Goal: Task Accomplishment & Management: Use online tool/utility

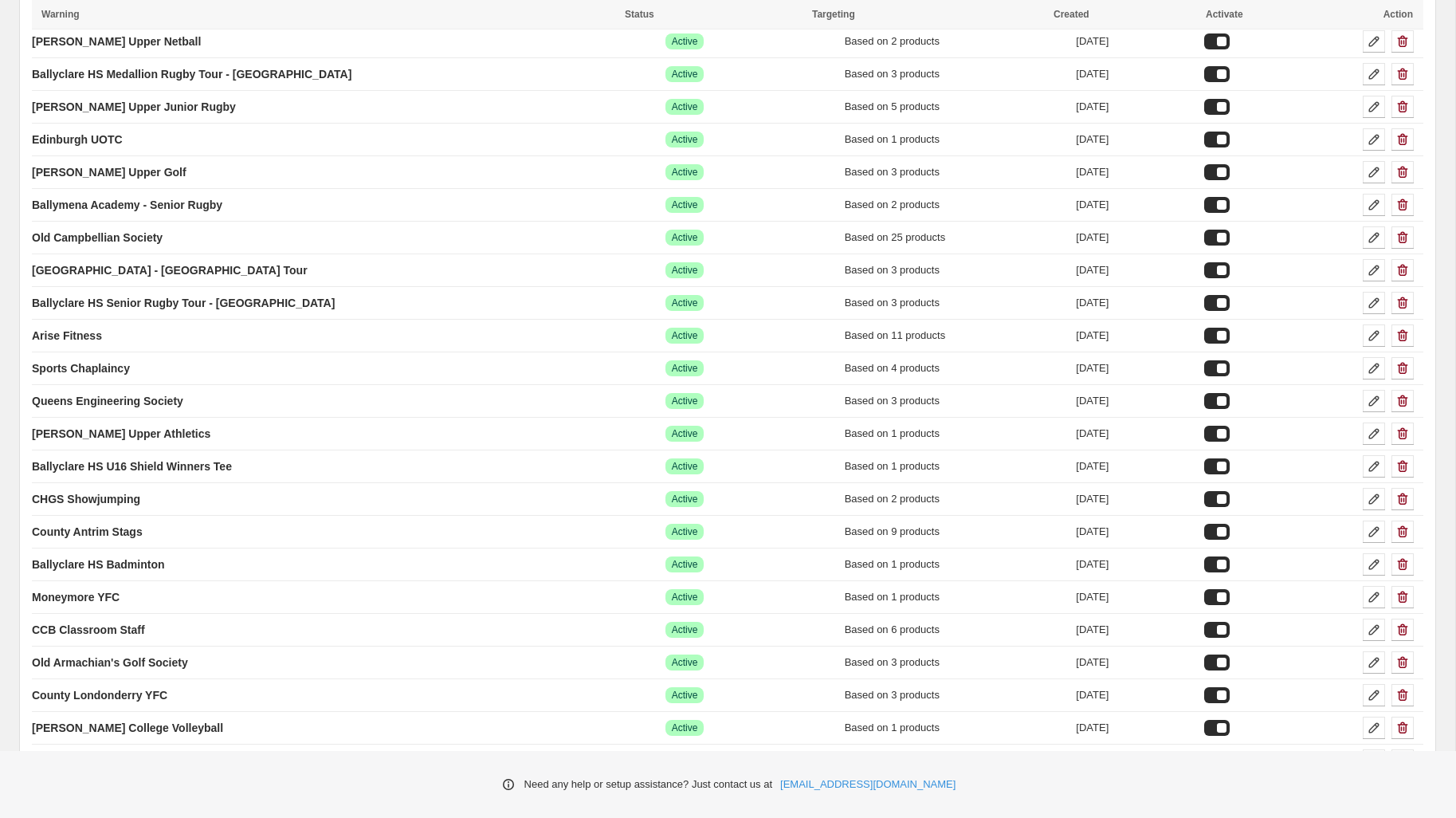
scroll to position [11344, 0]
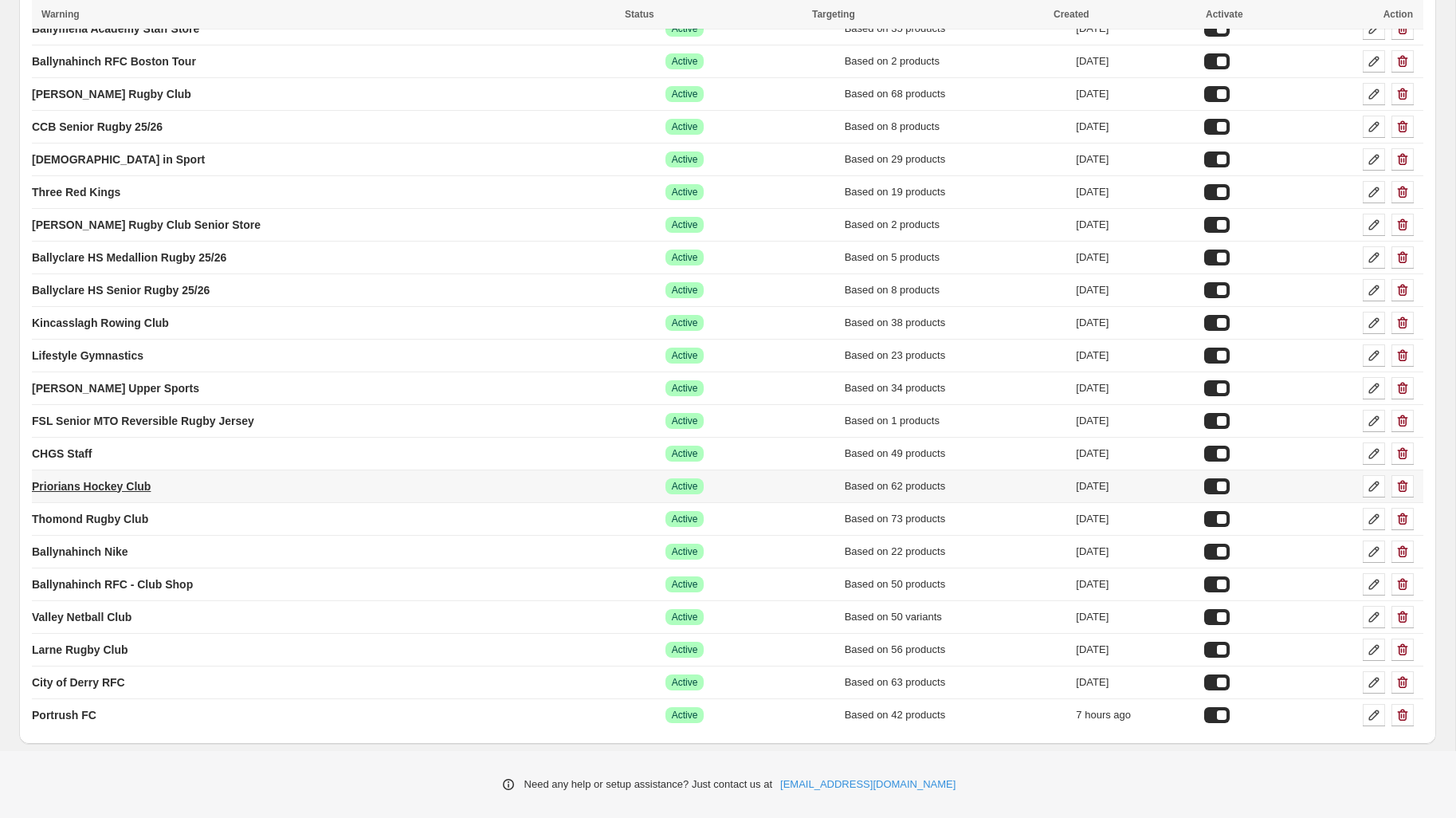
click at [145, 486] on p "Priorians Hockey Club" at bounding box center [90, 486] width 118 height 16
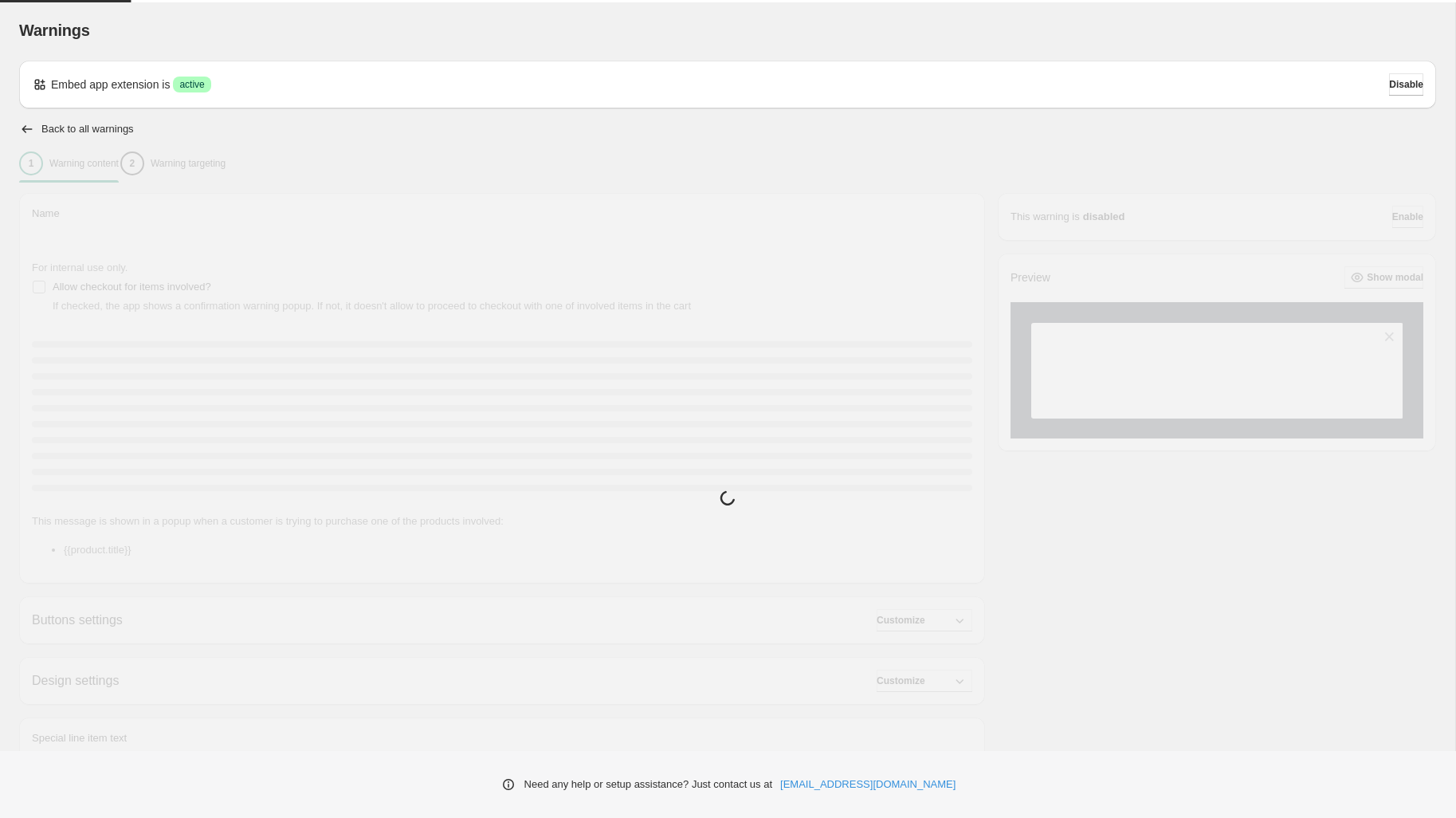
type input "**********"
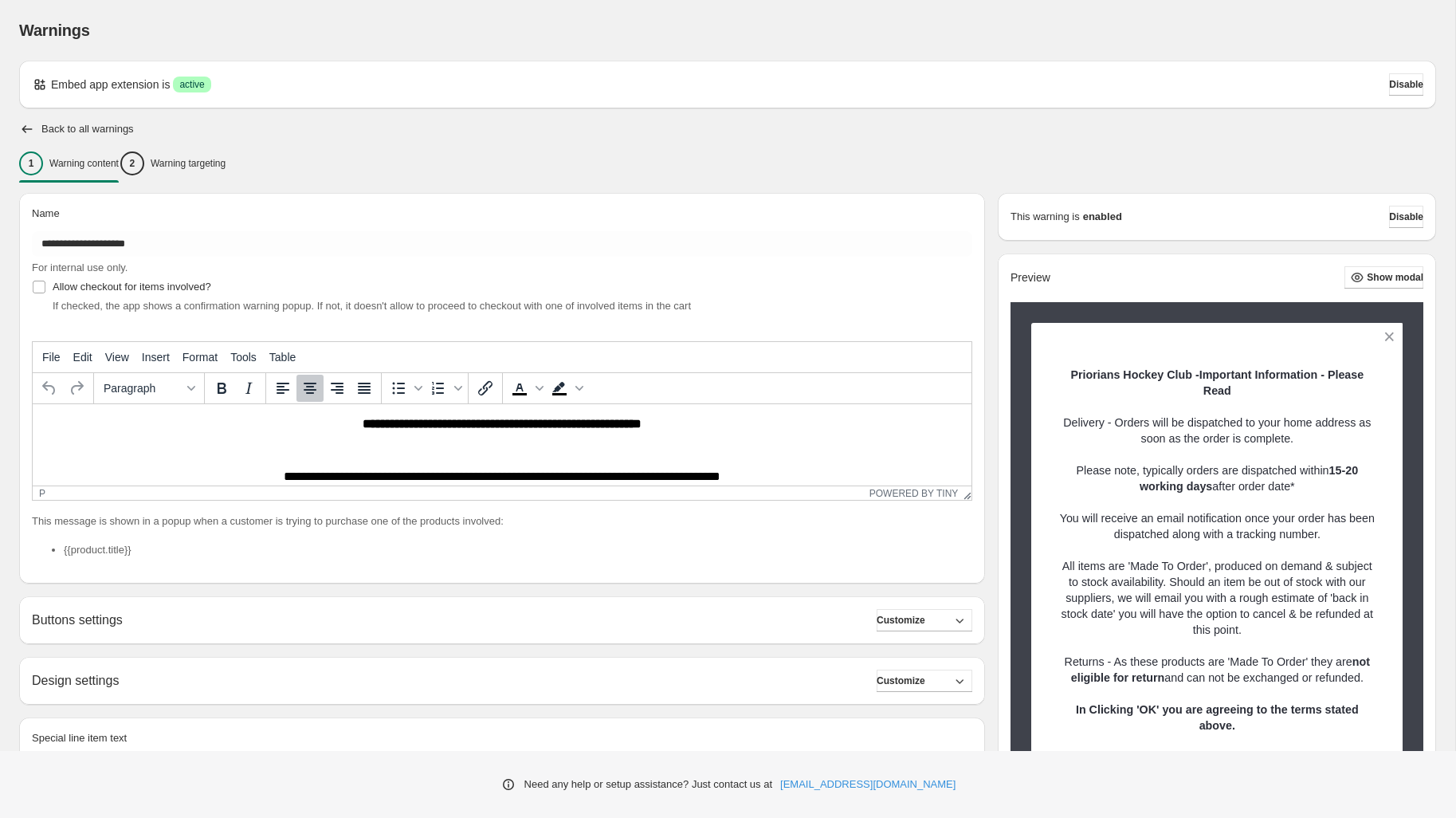
click at [524, 456] on p "Rich Text Area. Press ALT-0 for help." at bounding box center [501, 449] width 926 height 13
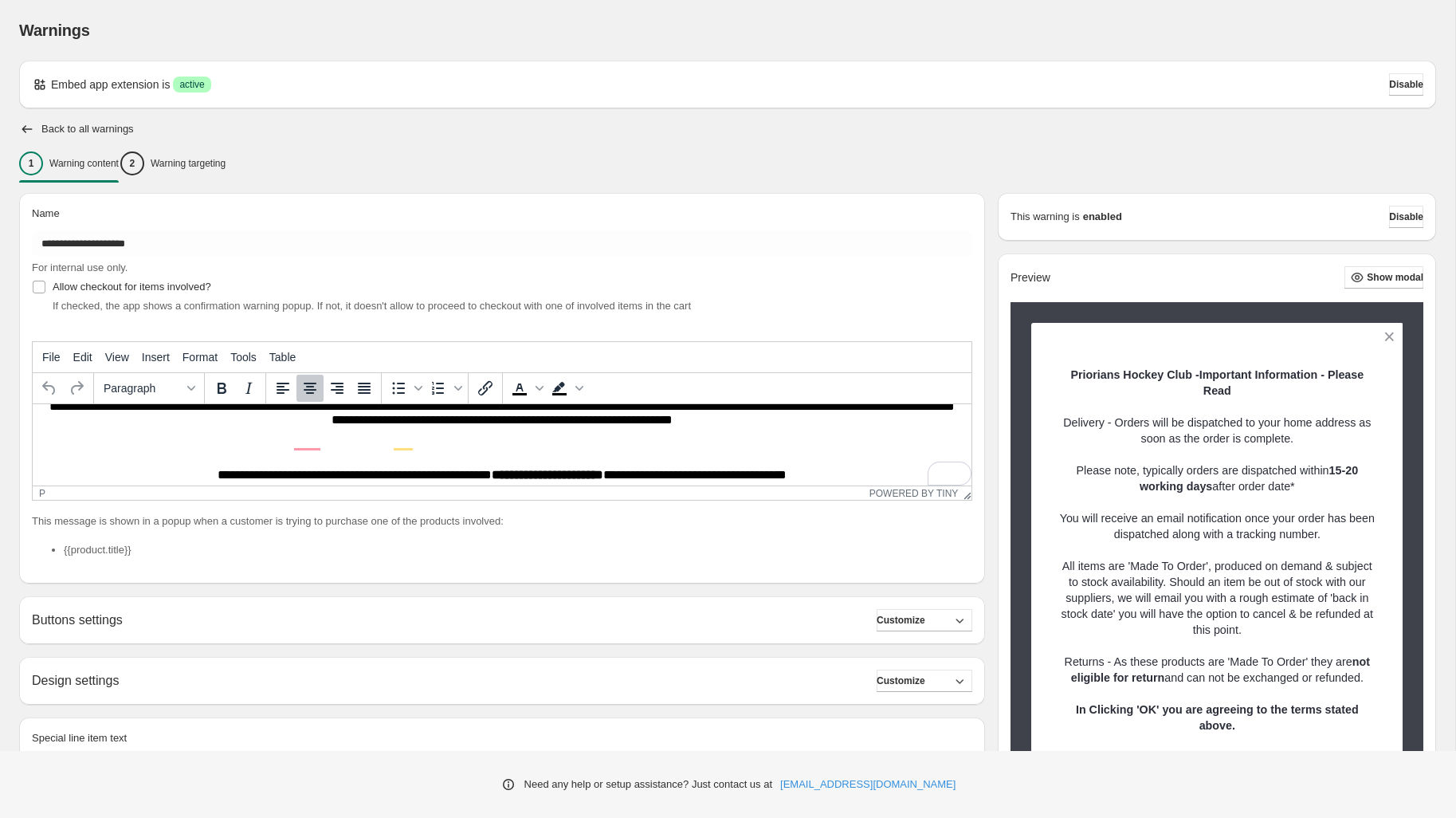
scroll to position [233, 0]
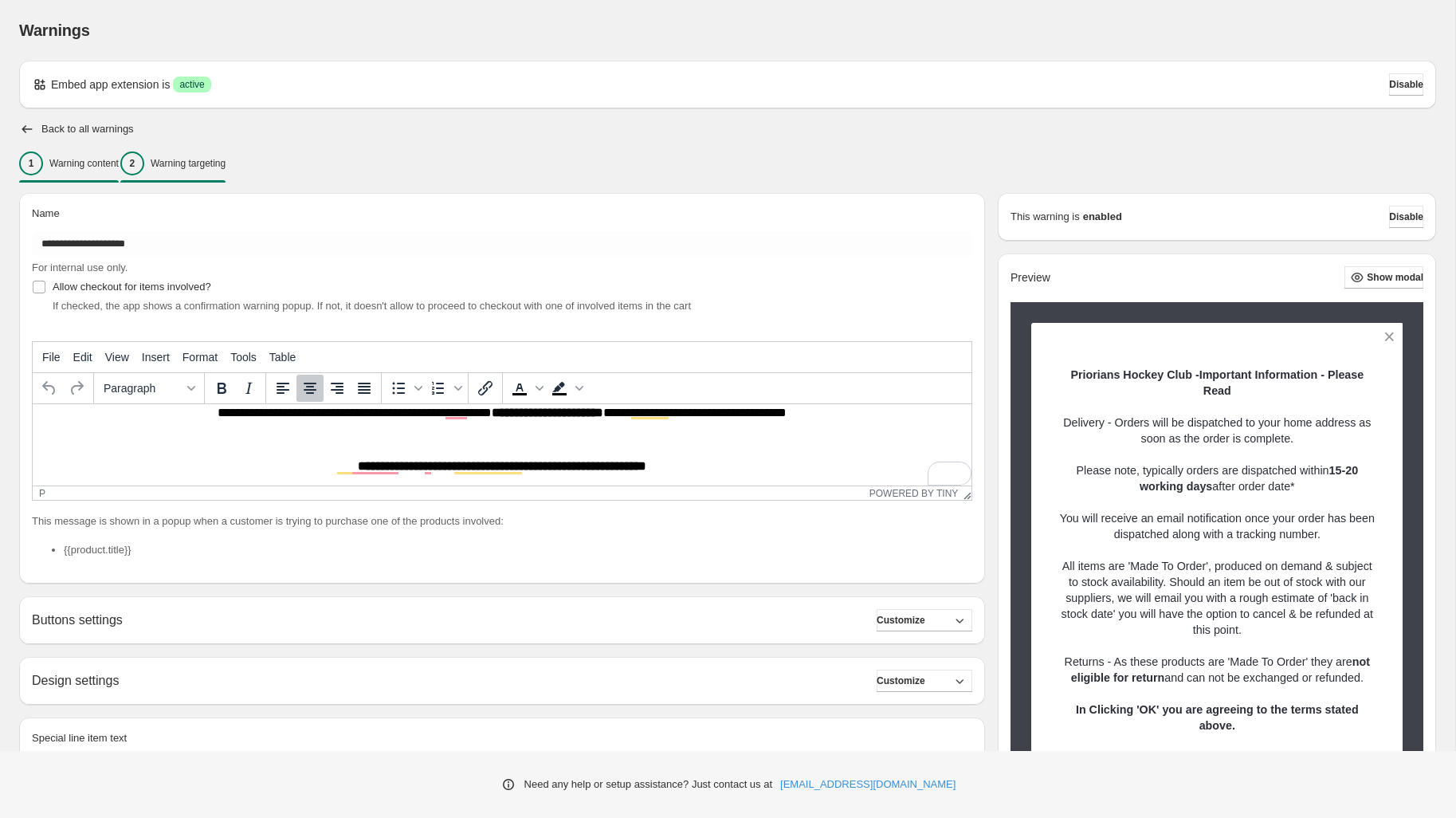
click at [219, 157] on p "Warning targeting" at bounding box center [188, 163] width 75 height 13
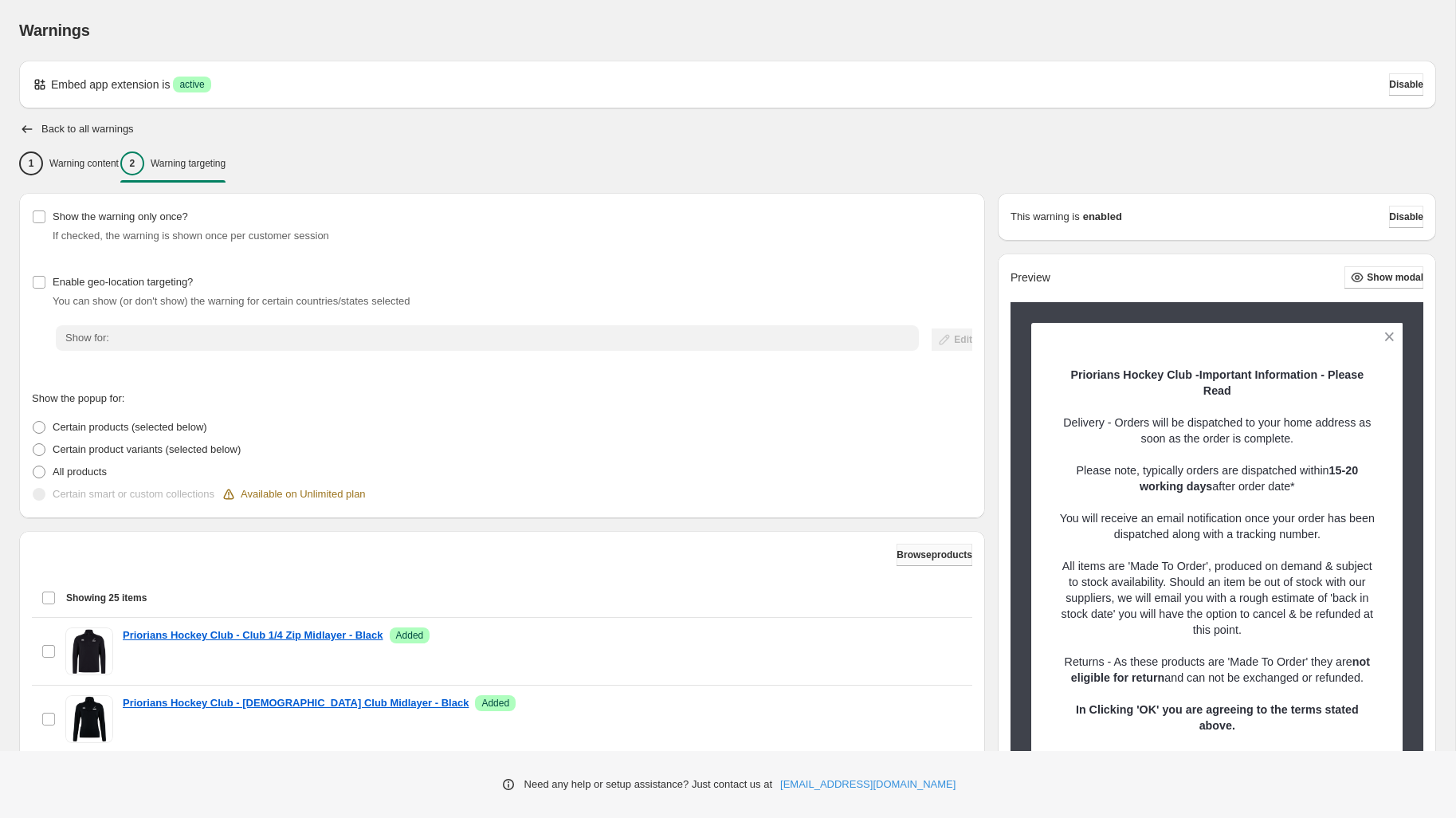
click at [899, 554] on span "Browse products" at bounding box center [934, 555] width 75 height 13
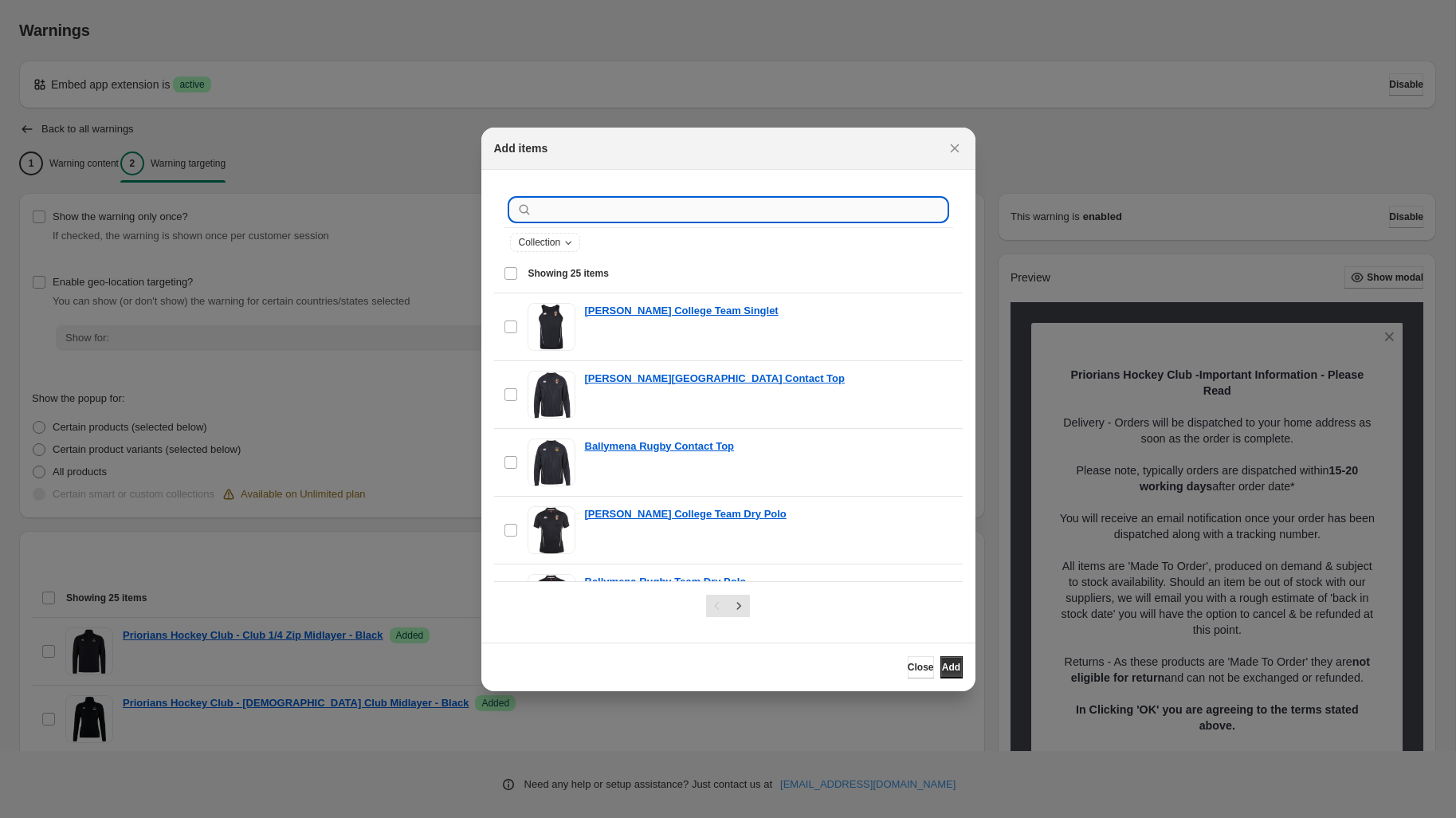
click at [596, 207] on input ":rcj:" at bounding box center [741, 209] width 412 height 22
type input "*********"
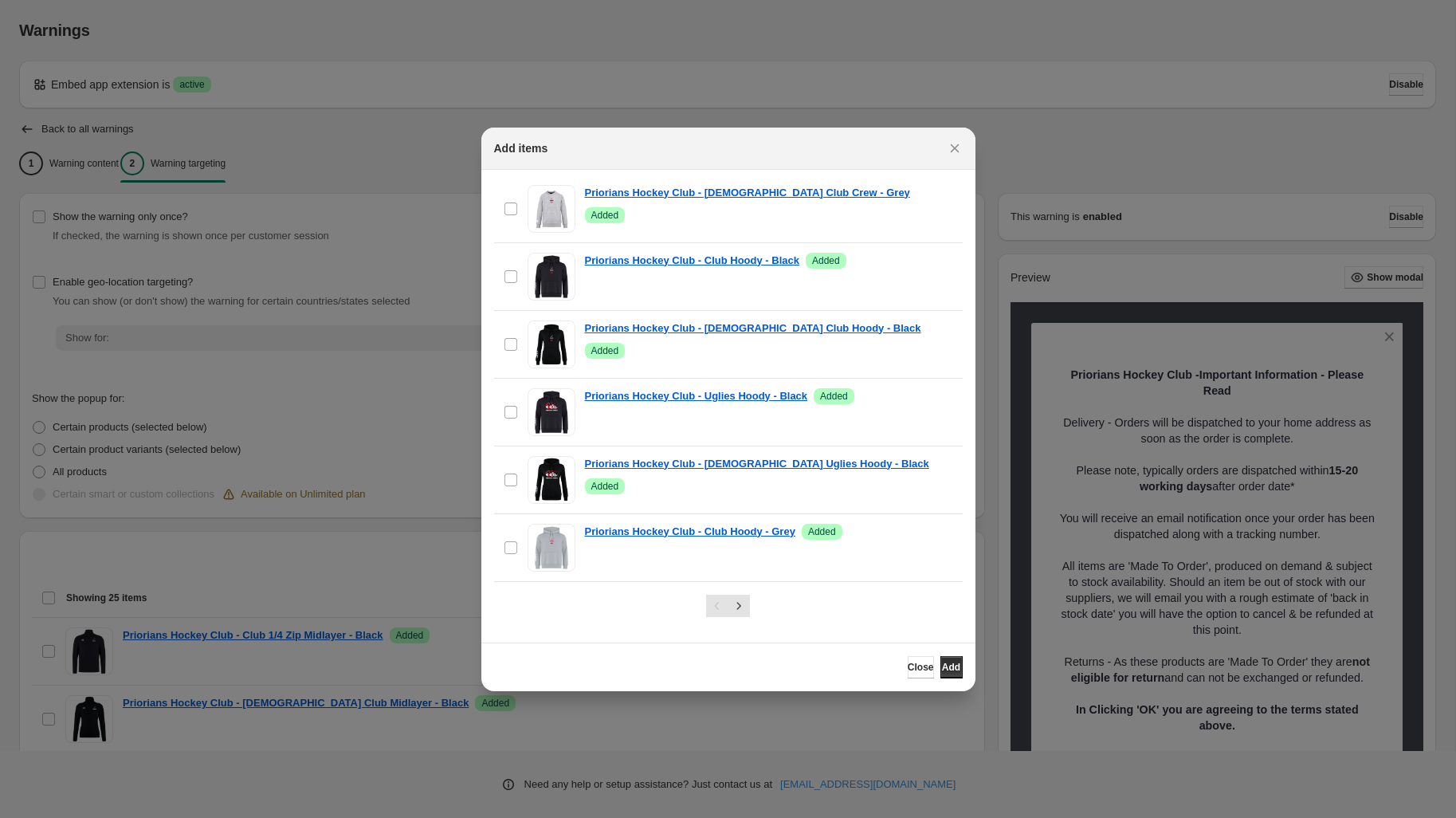
click at [746, 593] on div ":rcj:" at bounding box center [728, 605] width 469 height 48
click at [741, 602] on icon "Next" at bounding box center [739, 606] width 16 height 16
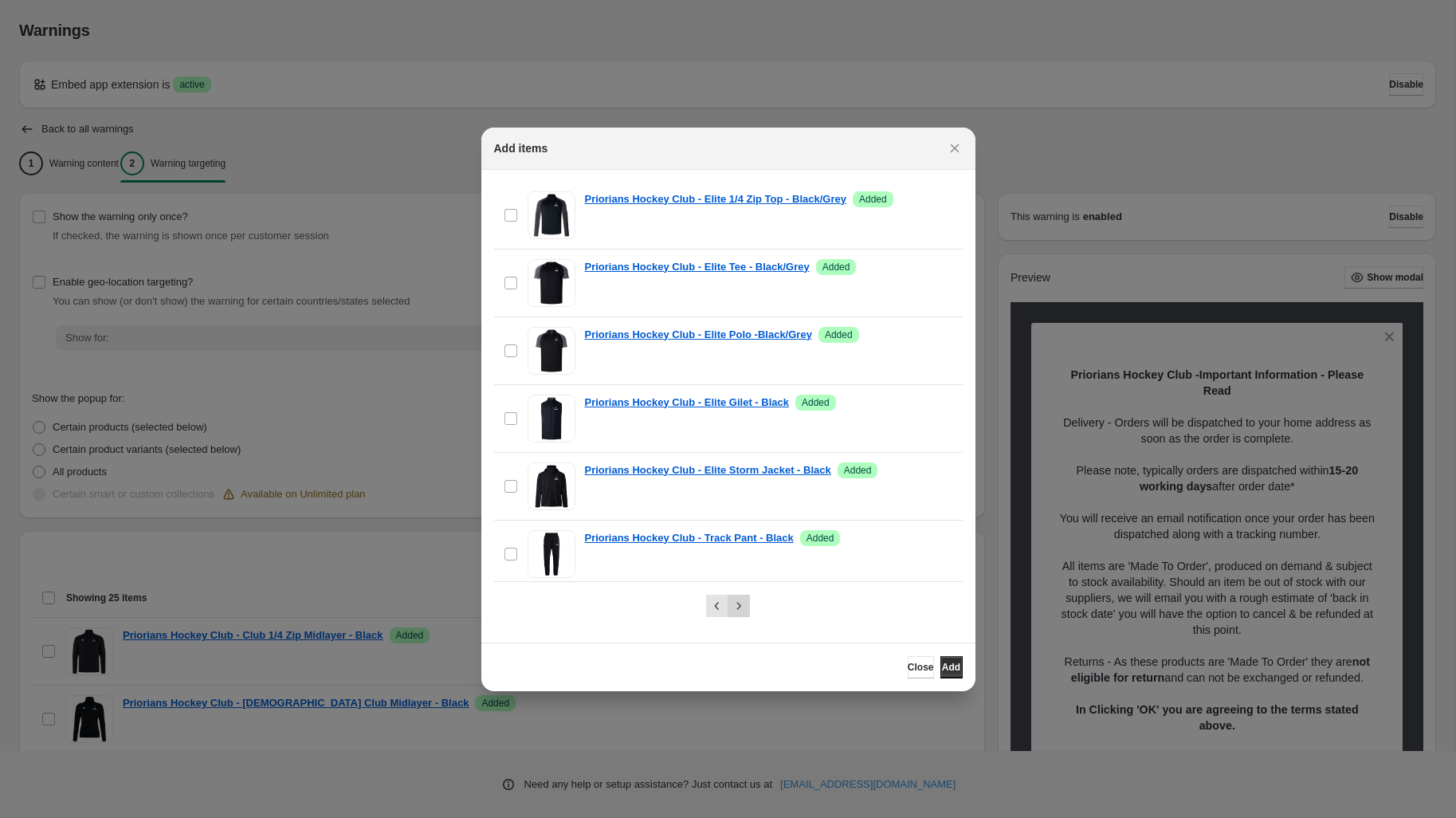
click at [741, 600] on icon "Next" at bounding box center [739, 606] width 16 height 16
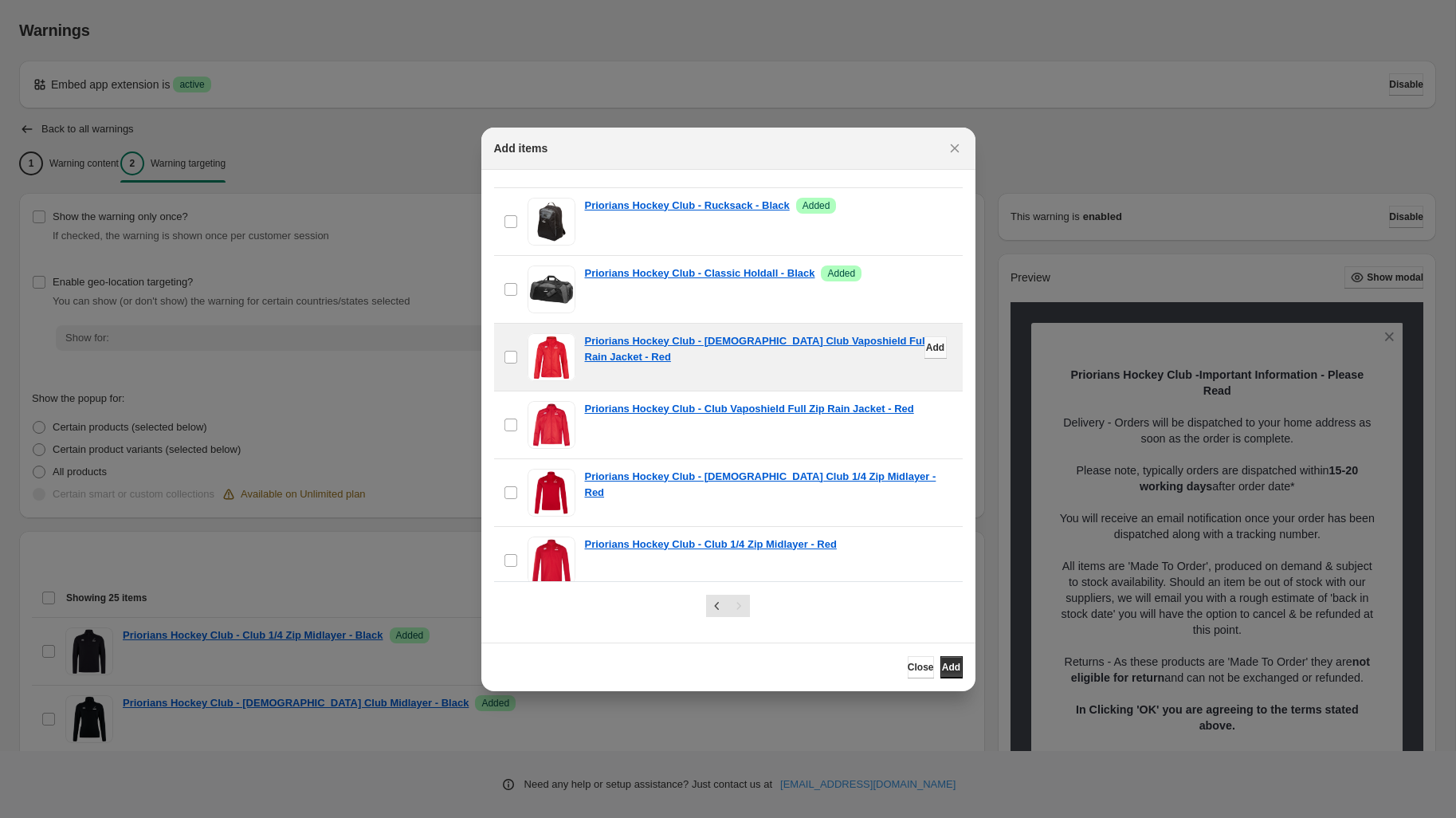
click at [934, 341] on span "Add" at bounding box center [935, 348] width 18 height 13
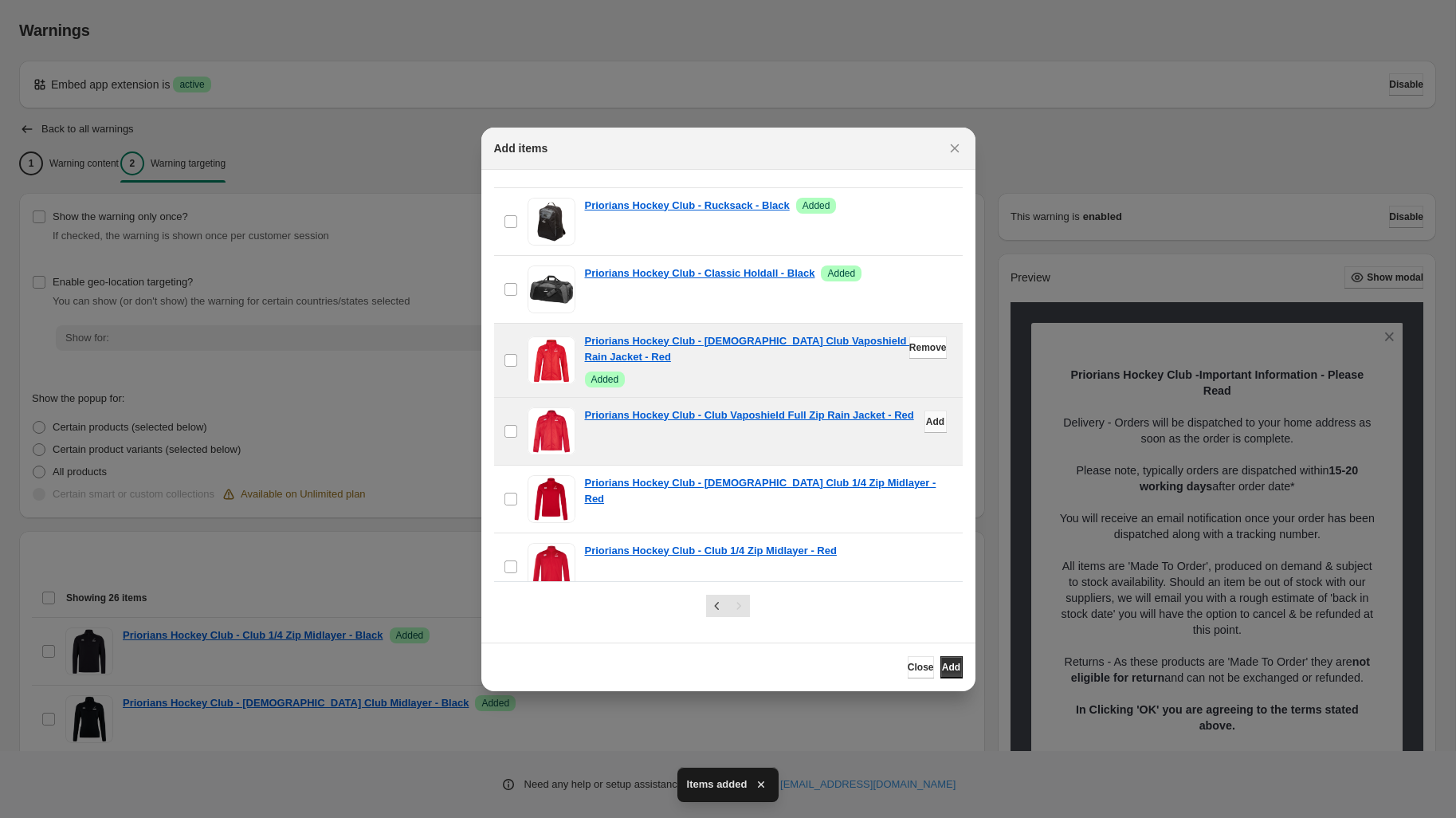
click at [926, 415] on span "Add" at bounding box center [935, 421] width 18 height 13
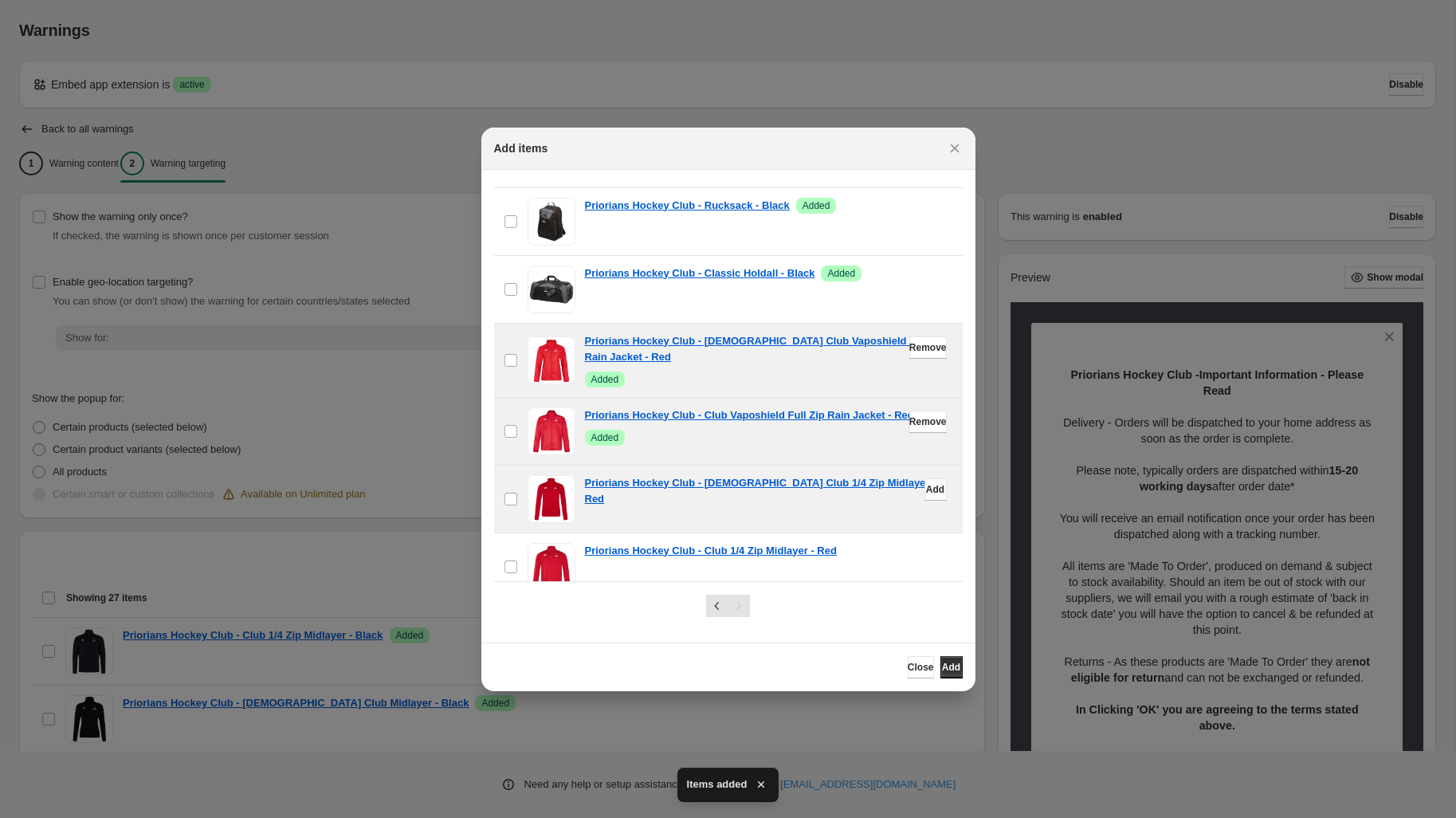
click at [926, 483] on span "Add" at bounding box center [935, 489] width 18 height 13
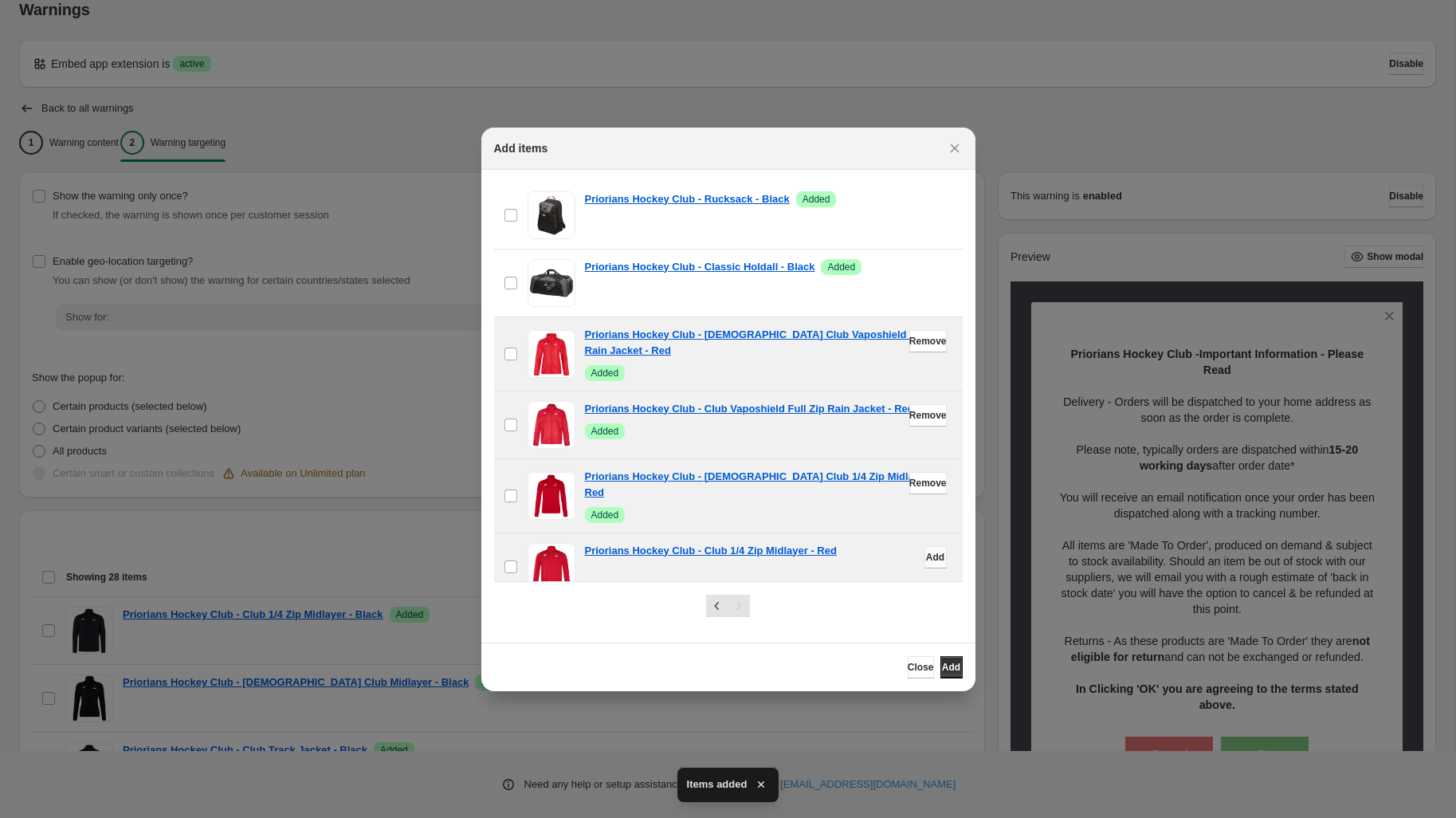
click at [926, 550] on span "Add" at bounding box center [935, 556] width 18 height 13
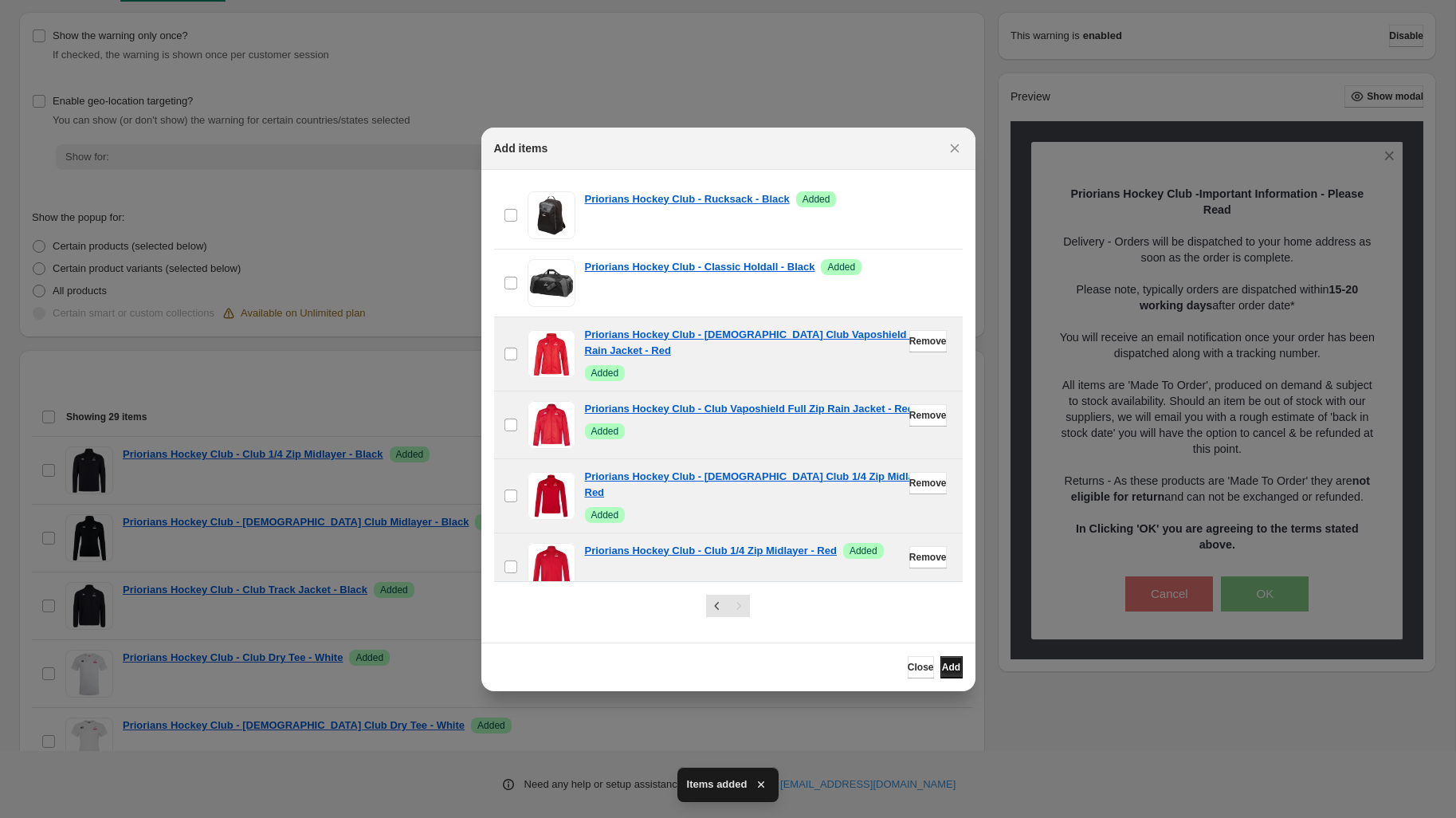
click at [945, 662] on span "Add" at bounding box center [950, 667] width 18 height 13
click at [907, 671] on span "Close" at bounding box center [921, 667] width 26 height 13
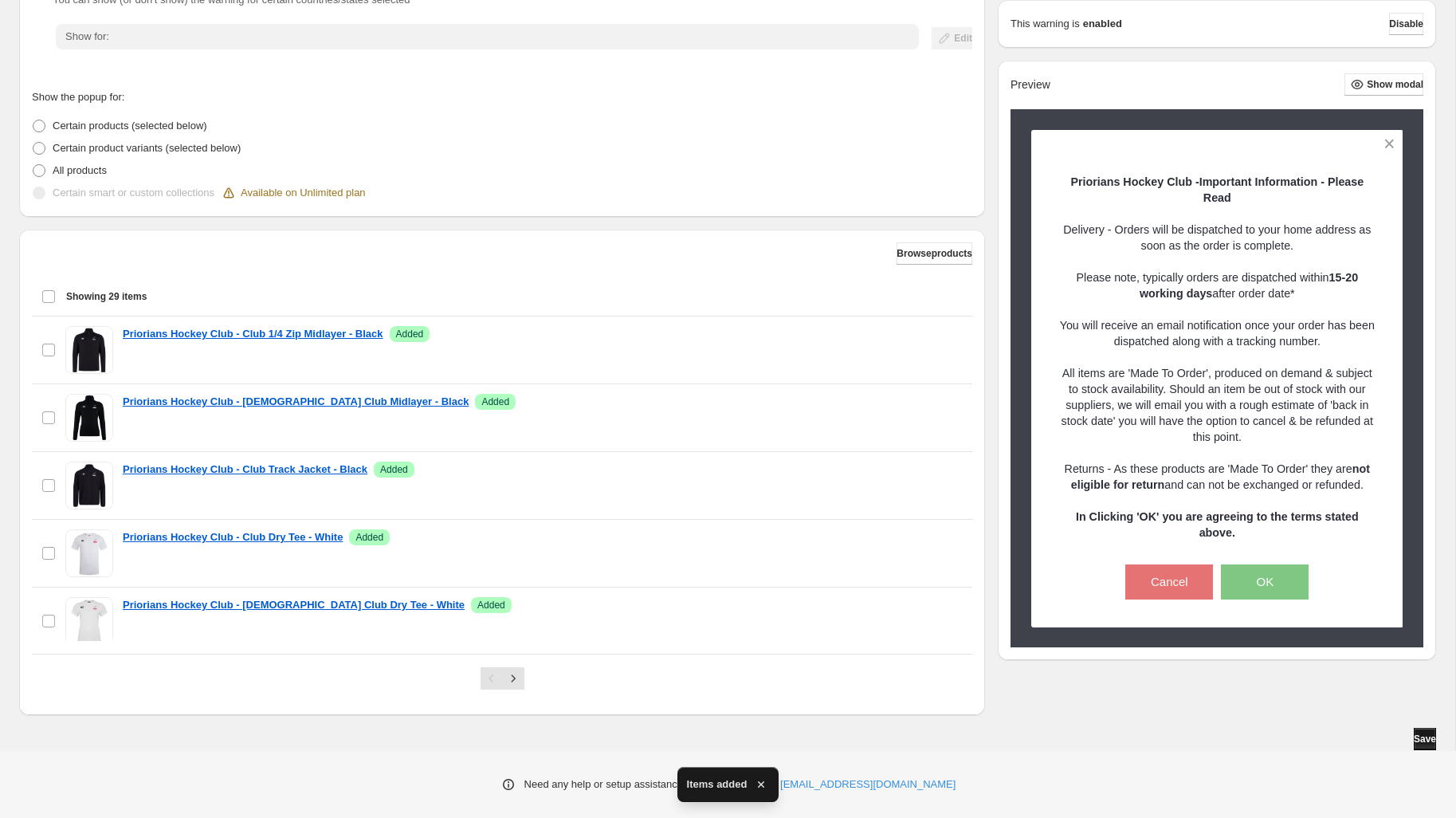
click at [1416, 738] on span "Save" at bounding box center [1424, 738] width 22 height 13
